Goal: Find contact information: Find contact information

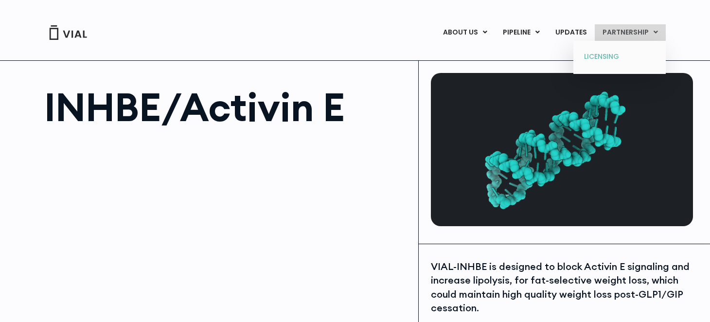
click at [600, 58] on link "LICENSING" at bounding box center [619, 57] width 85 height 16
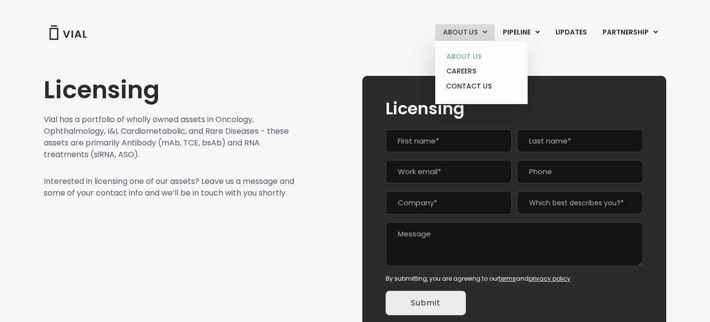
click at [480, 54] on link "ABOUT US" at bounding box center [481, 56] width 85 height 15
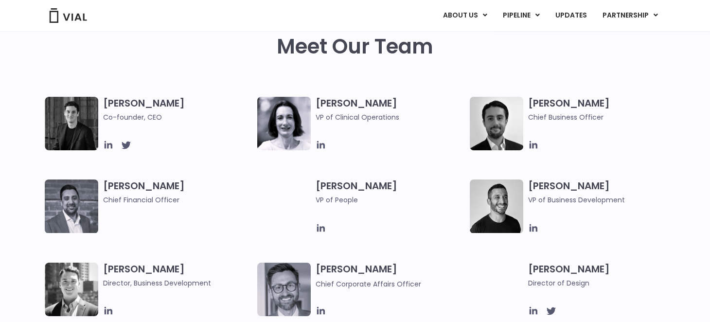
scroll to position [441, 0]
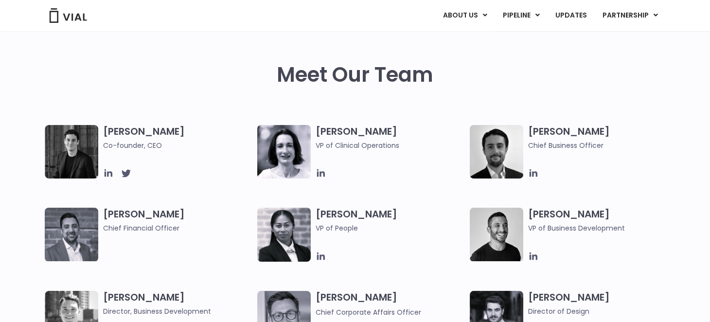
click at [122, 132] on h3 "[PERSON_NAME] Co-founder, CEO" at bounding box center [177, 138] width 149 height 26
click at [126, 147] on span "Co-founder, CEO" at bounding box center [177, 145] width 149 height 11
click at [283, 156] on img at bounding box center [283, 151] width 53 height 53
click at [362, 125] on h3 "[PERSON_NAME] Medico VP of Clinical Operations" at bounding box center [390, 138] width 149 height 26
drag, startPoint x: 106, startPoint y: 131, endPoint x: 127, endPoint y: 131, distance: 21.4
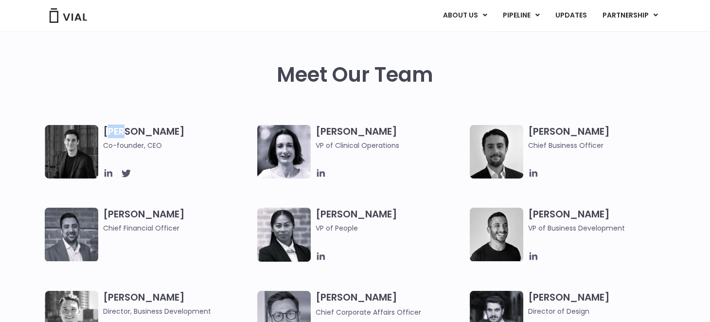
click at [127, 131] on h3 "[PERSON_NAME] Co-founder, CEO" at bounding box center [177, 138] width 149 height 26
drag, startPoint x: 101, startPoint y: 129, endPoint x: 165, endPoint y: 131, distance: 64.2
click at [165, 131] on div "[PERSON_NAME] Co-founder, CEO" at bounding box center [151, 151] width 212 height 53
copy h3 "[PERSON_NAME]"
